Goal: Task Accomplishment & Management: Manage account settings

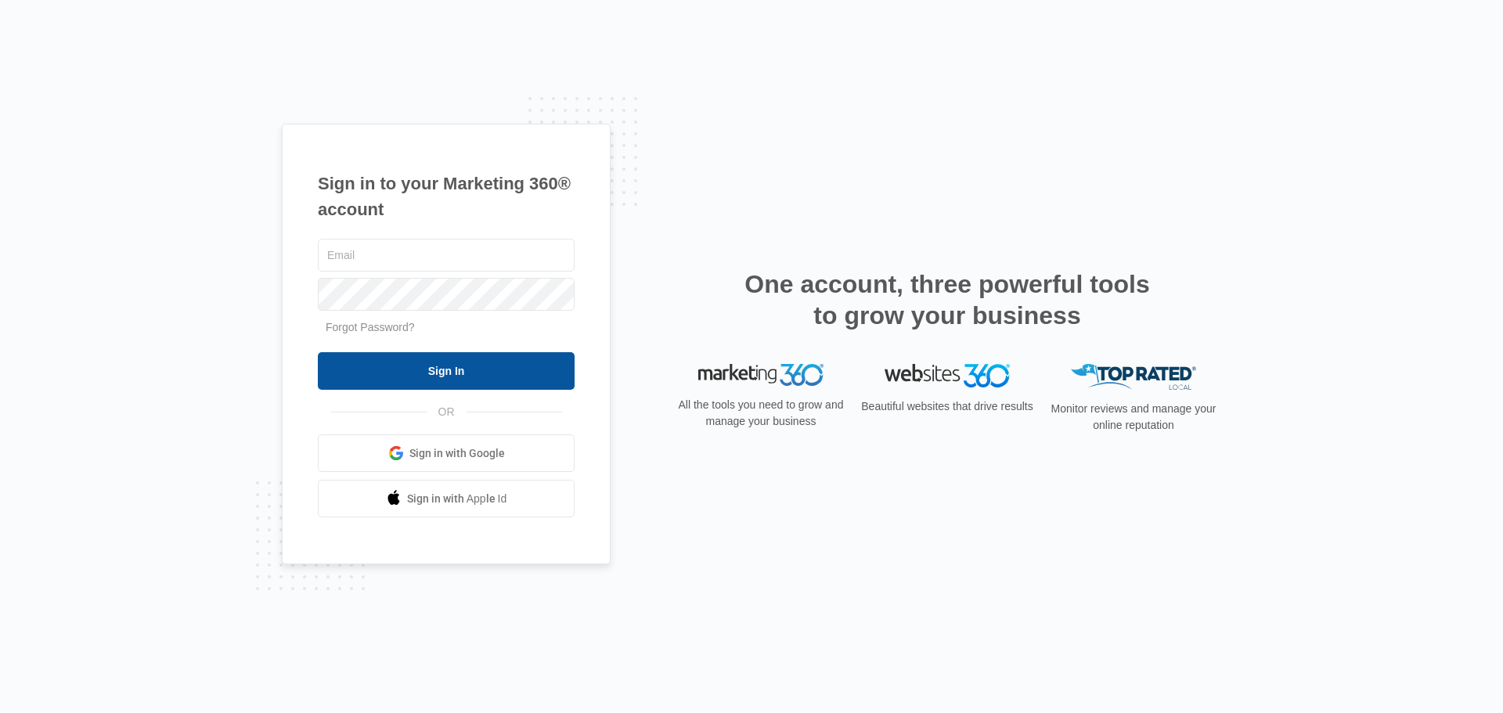
type input "[PERSON_NAME][EMAIL_ADDRESS][DOMAIN_NAME]"
click at [431, 375] on input "Sign In" at bounding box center [446, 371] width 257 height 38
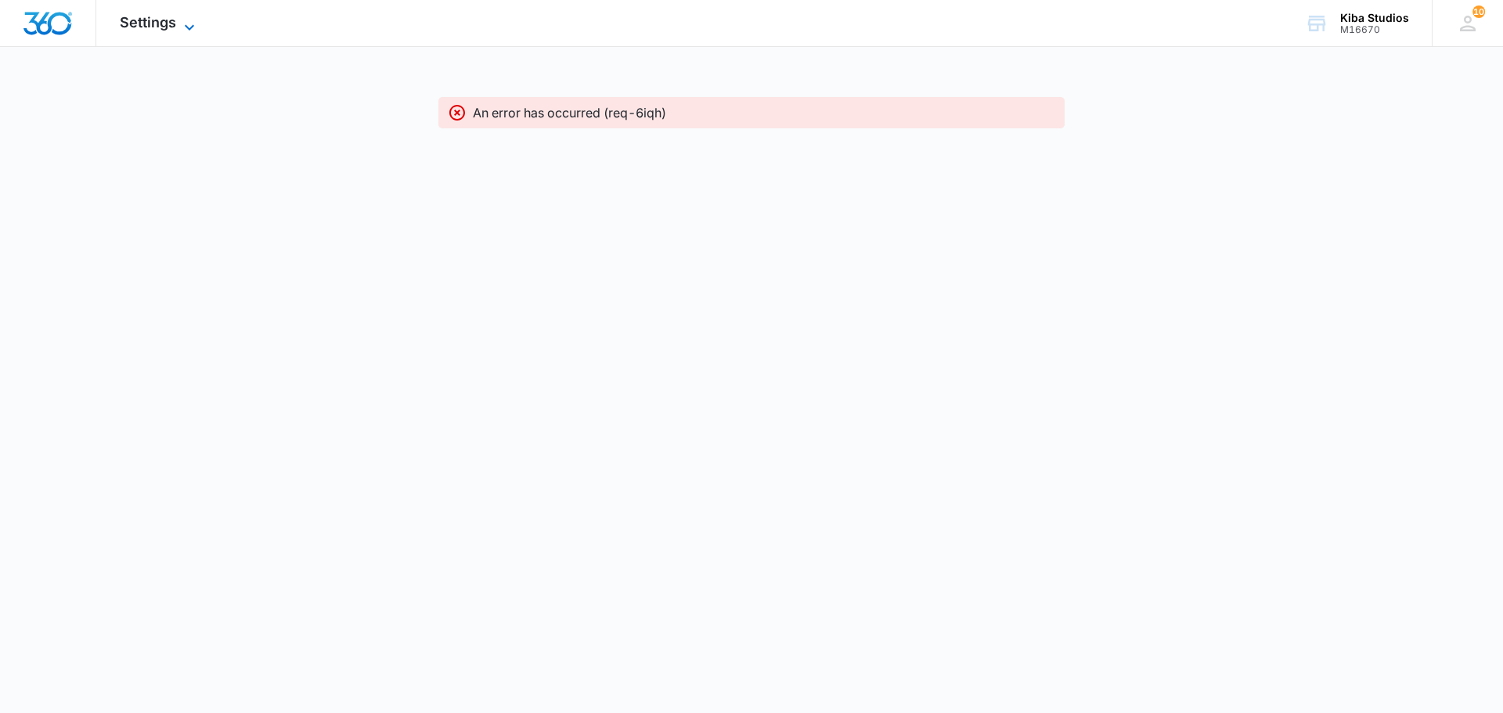
click at [129, 20] on span "Settings" at bounding box center [148, 22] width 56 height 16
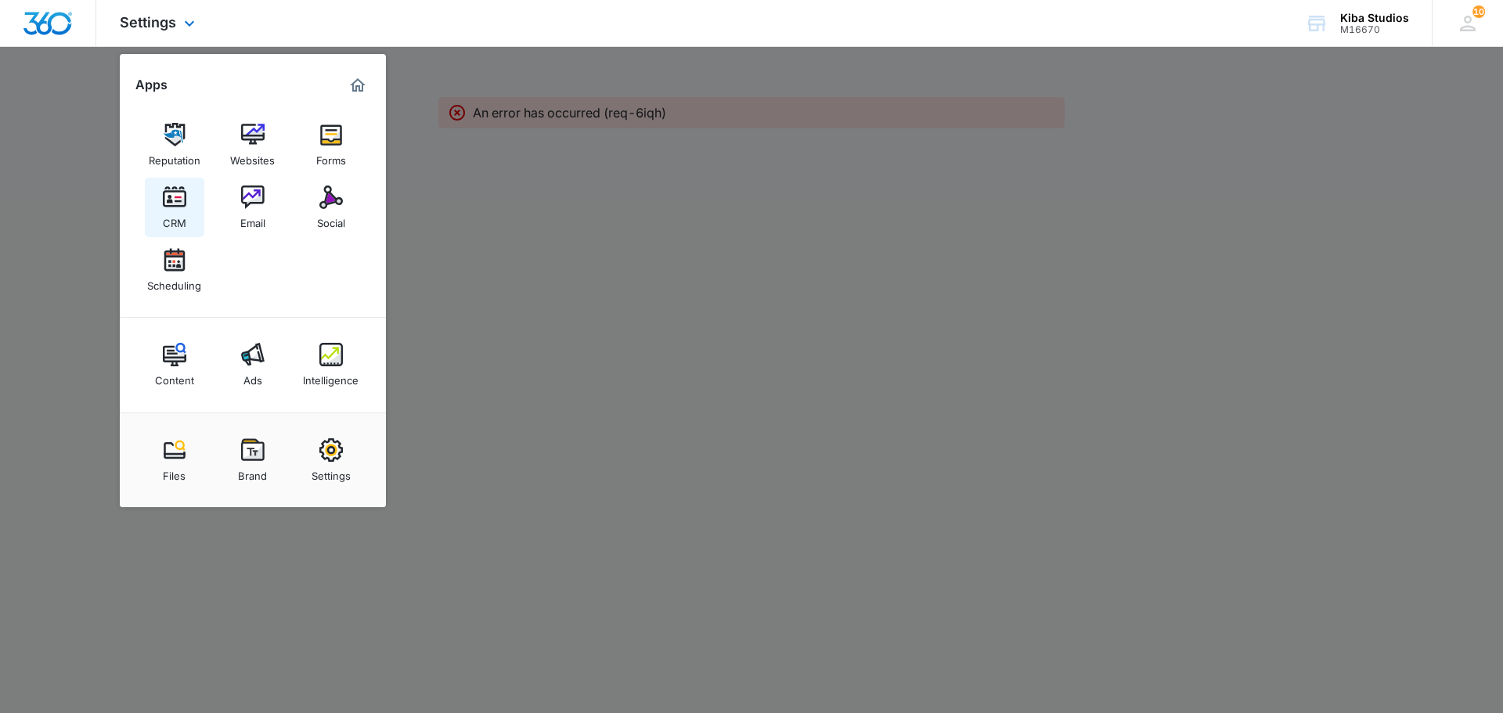
click at [161, 204] on link "CRM" at bounding box center [175, 208] width 60 height 60
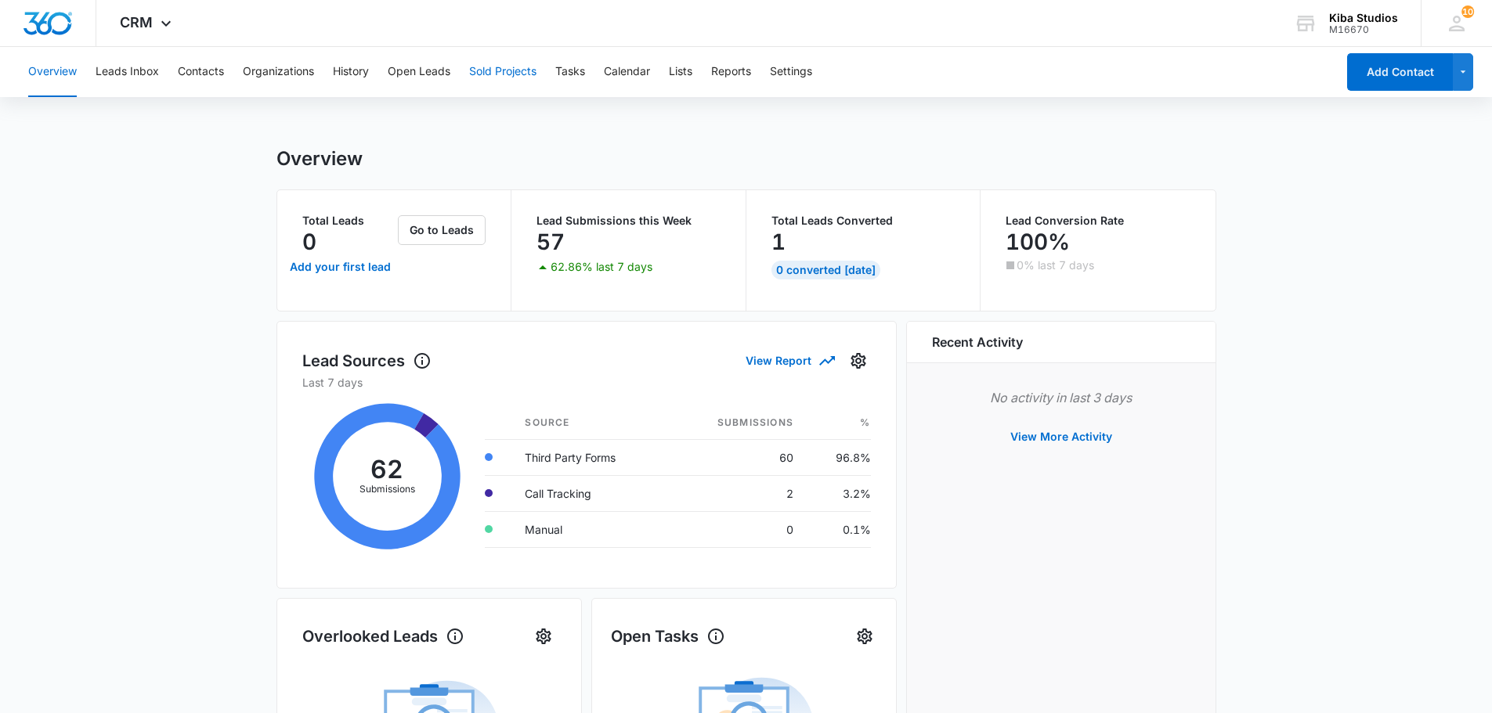
click at [505, 67] on button "Sold Projects" at bounding box center [502, 72] width 67 height 50
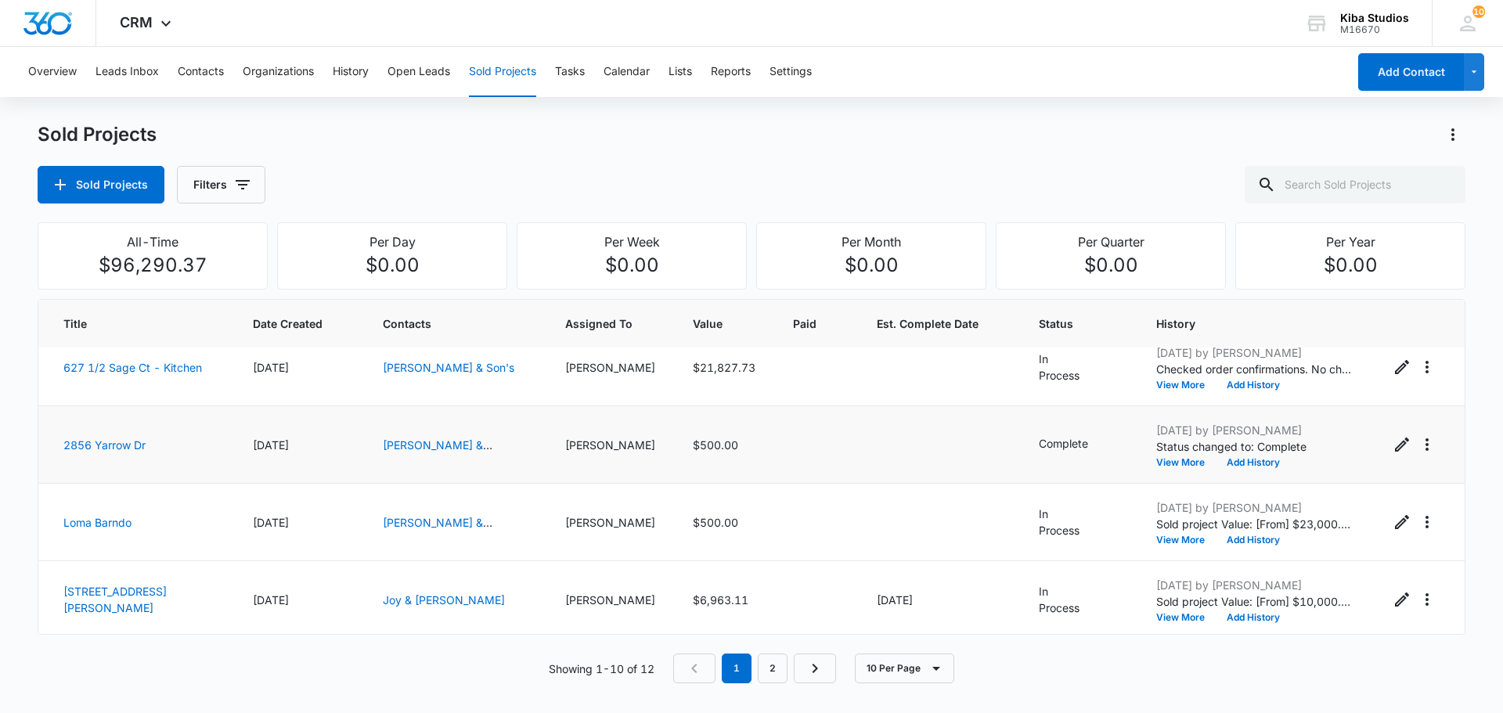
scroll to position [489, 0]
click at [768, 673] on link "2" at bounding box center [773, 669] width 30 height 30
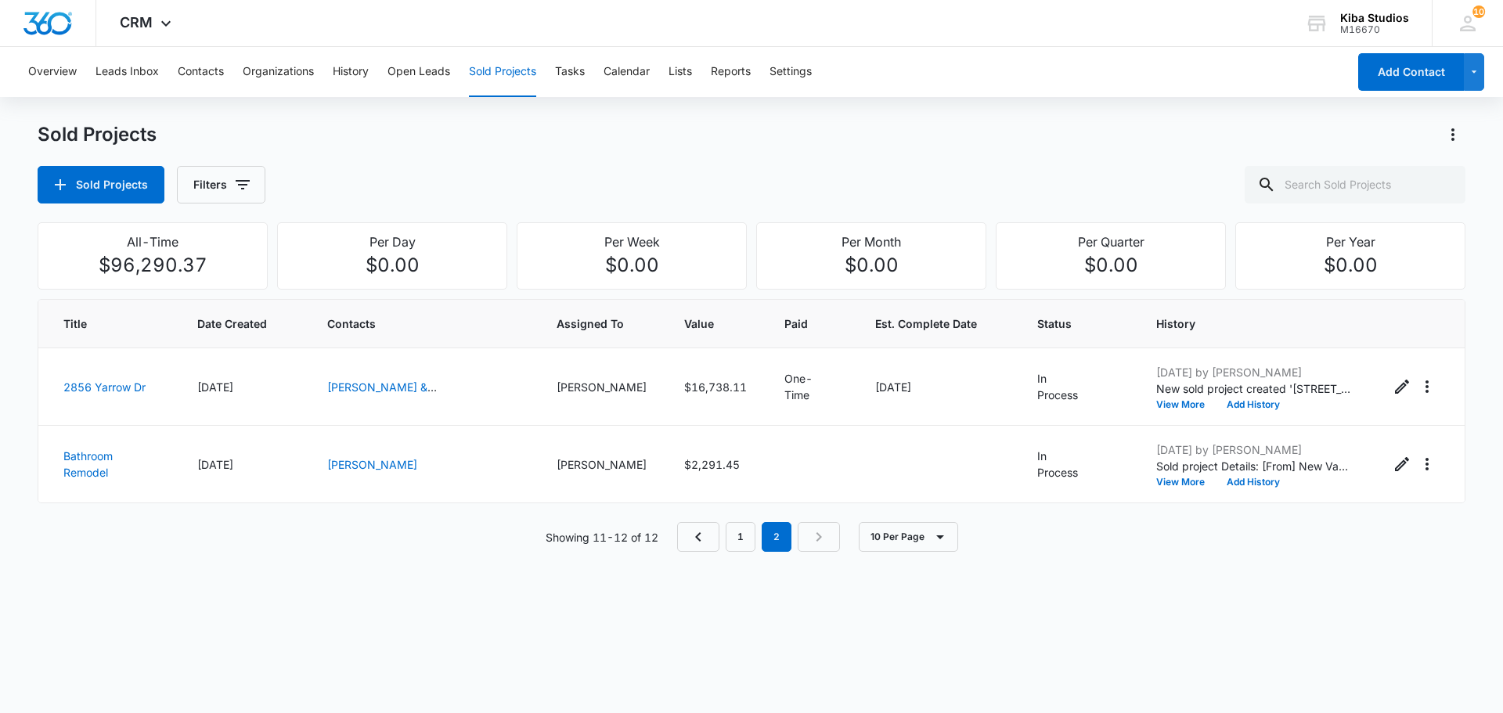
scroll to position [0, 0]
click at [701, 536] on icon "Previous Page" at bounding box center [698, 537] width 19 height 19
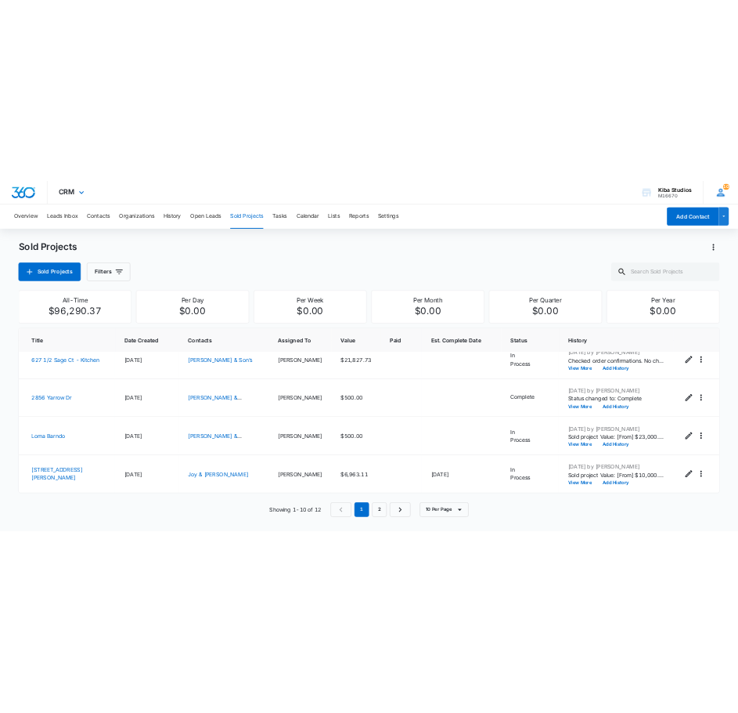
scroll to position [521, 0]
